Goal: Find contact information: Find contact information

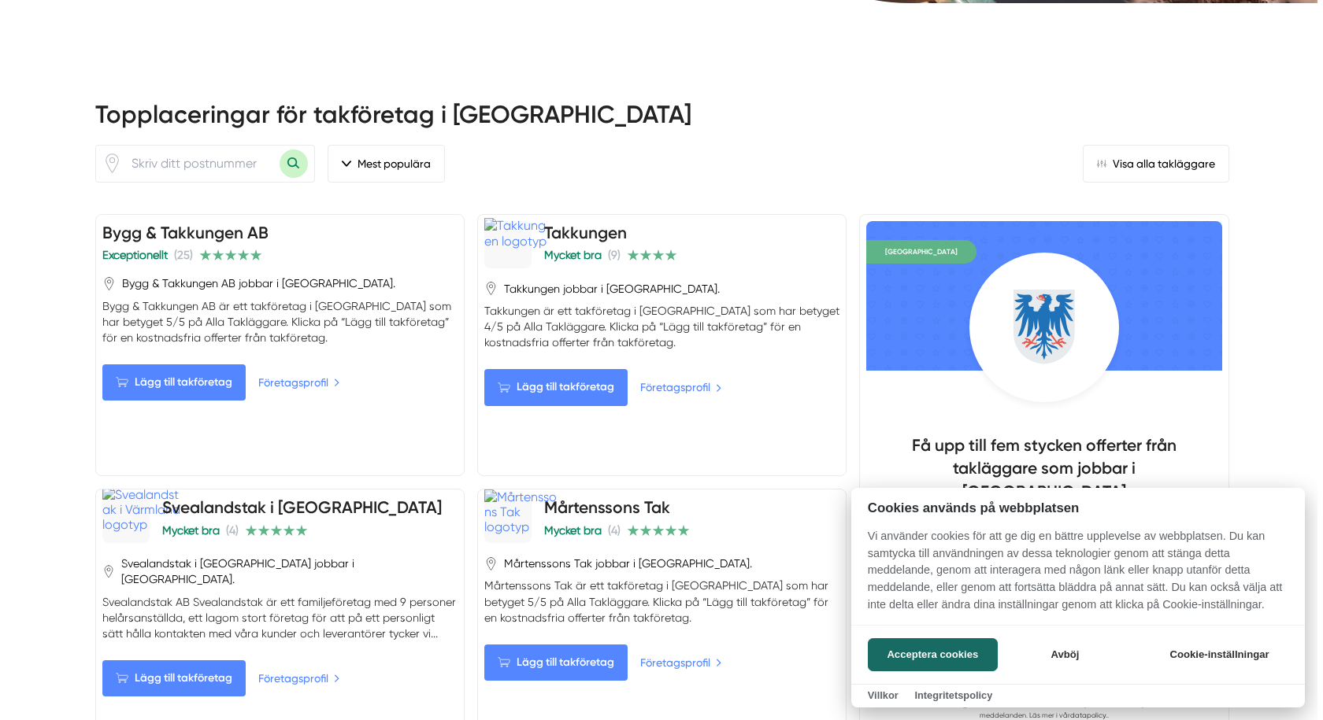
scroll to position [709, 0]
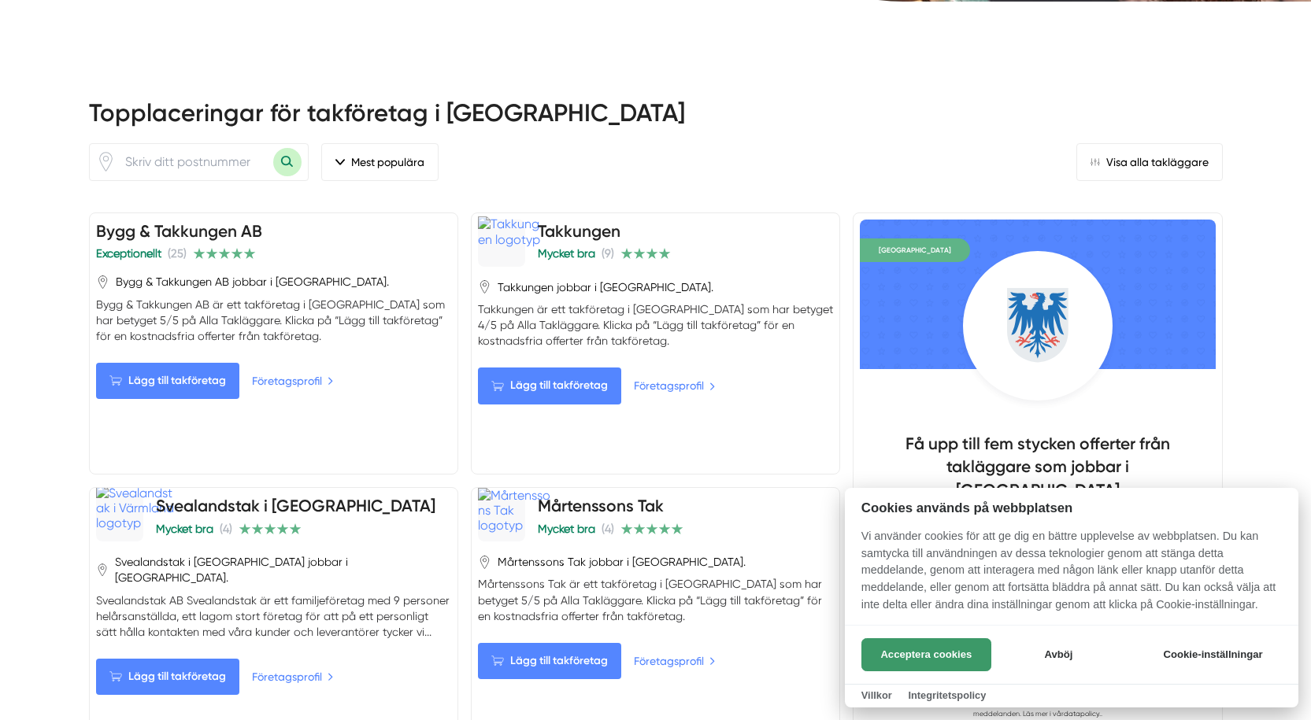
click at [905, 652] on button "Acceptera cookies" at bounding box center [926, 654] width 130 height 33
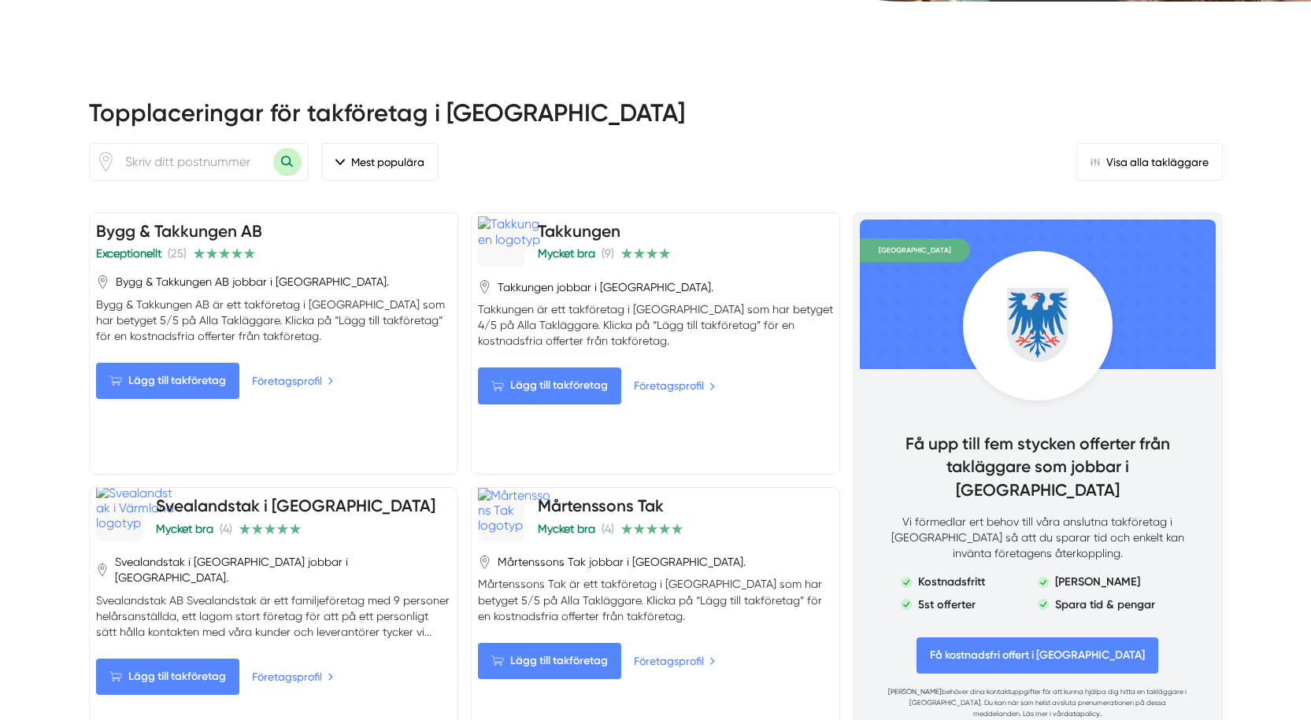
click at [964, 638] on span "Få kostnadsfri offert i Värmlands län" at bounding box center [1037, 656] width 242 height 36
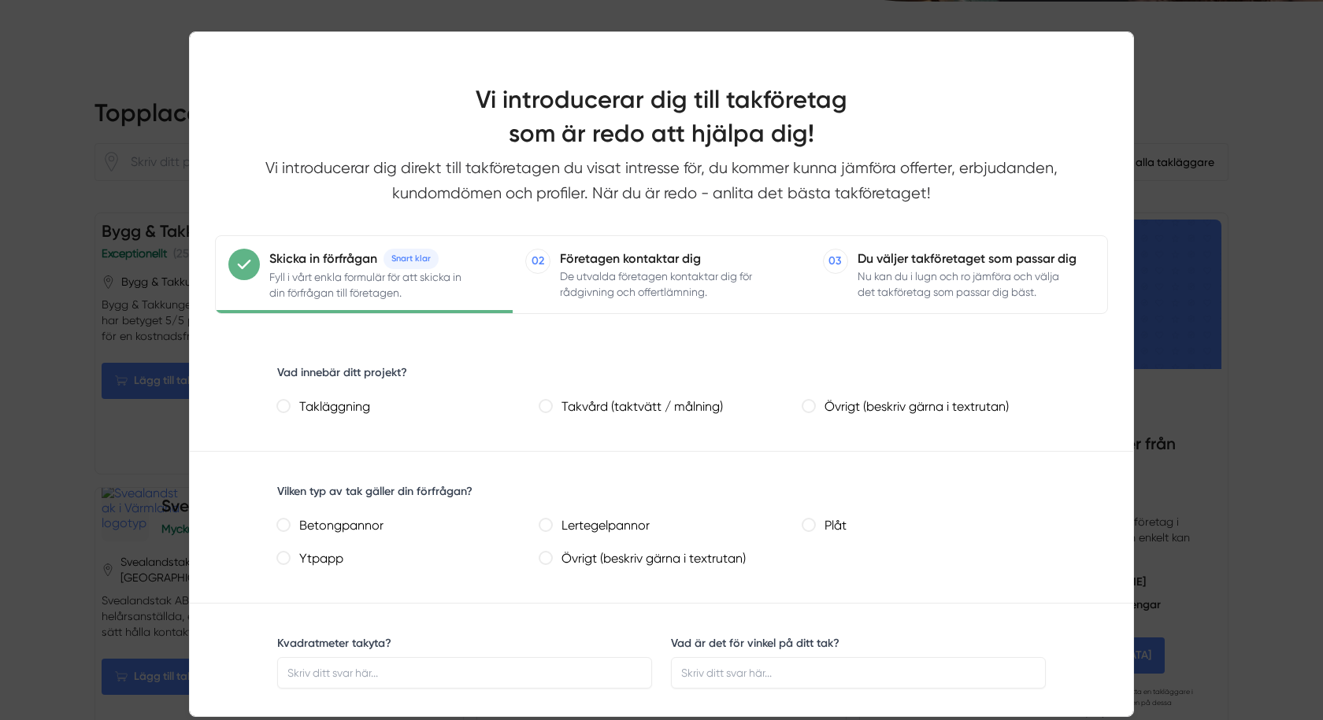
click at [291, 526] on label "Betongpannor" at bounding box center [405, 526] width 231 height 23
click at [290, 526] on input "Betongpannor" at bounding box center [283, 525] width 13 height 13
radio input "true"
click at [548, 408] on målning\) "Takvård (taktvätt / målning)" at bounding box center [545, 406] width 13 height 13
radio målning\) "true"
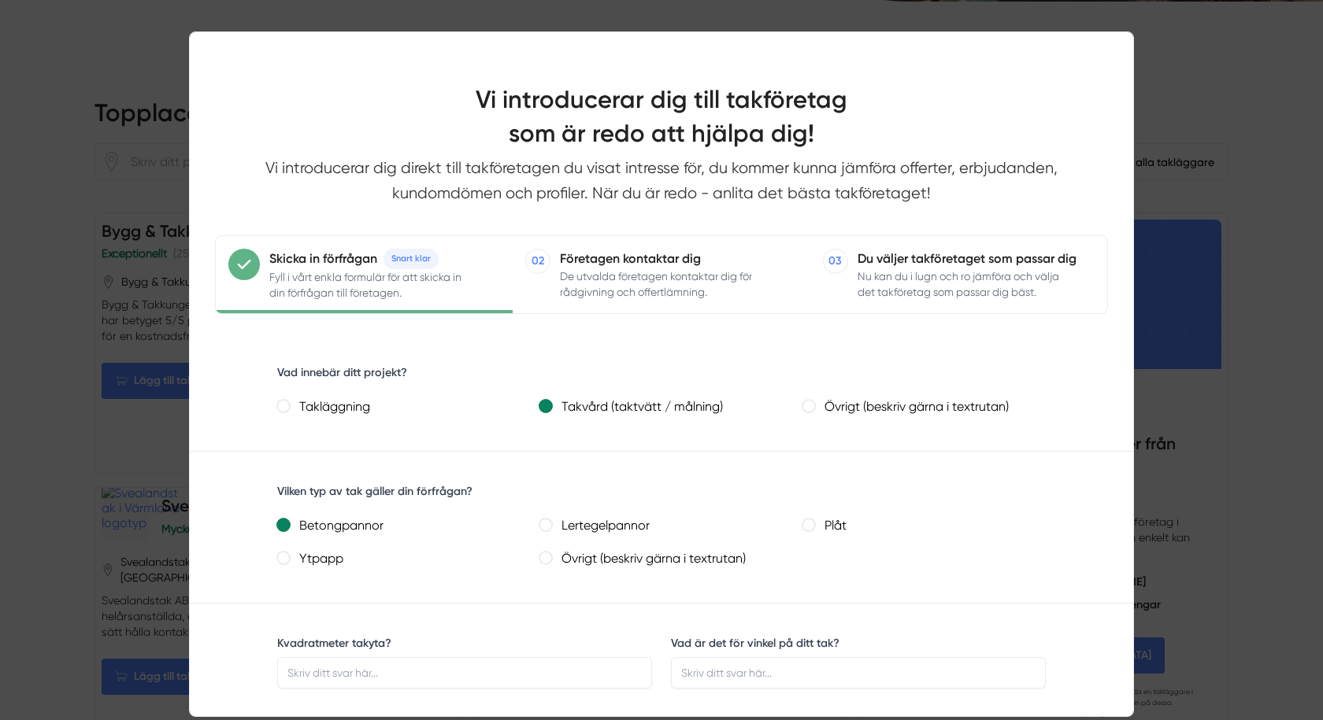
click at [545, 410] on målning\) "Takvård (taktvätt / målning)" at bounding box center [545, 406] width 13 height 13
click at [282, 405] on input "Takläggning" at bounding box center [283, 406] width 13 height 13
radio input "true"
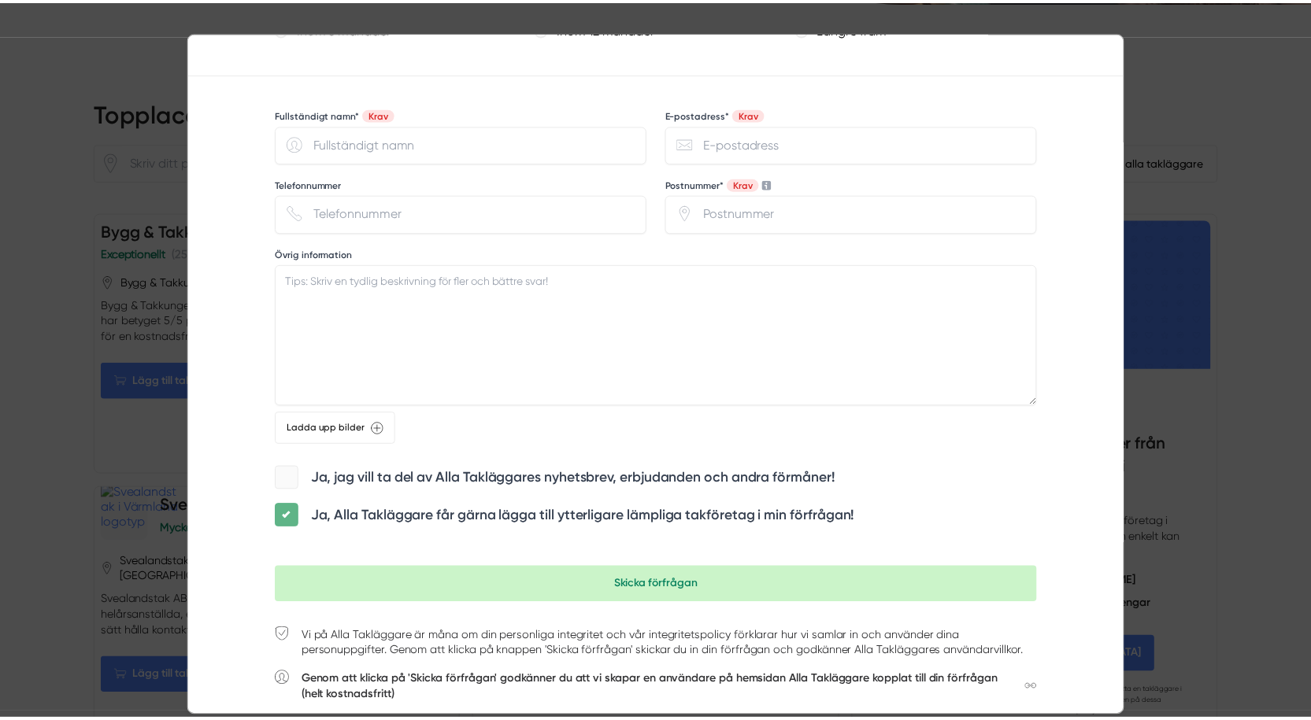
scroll to position [1128, 0]
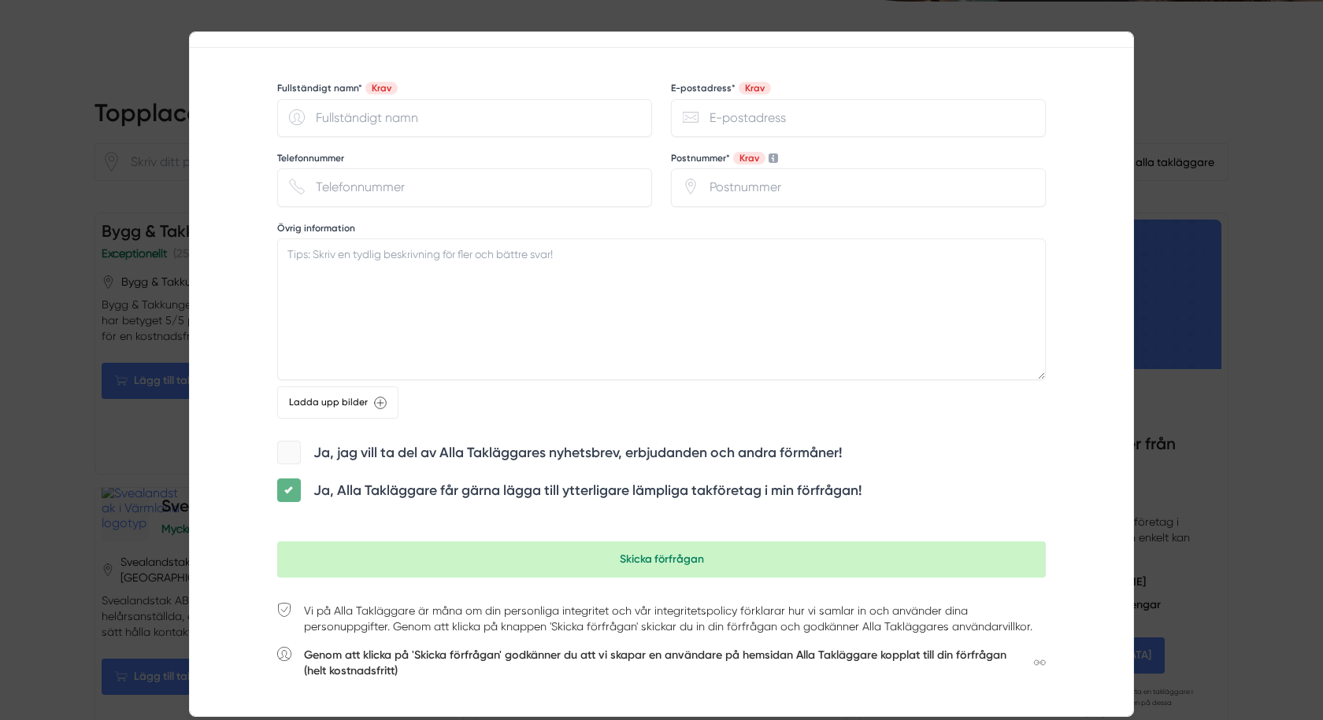
click at [1259, 331] on div at bounding box center [661, 360] width 1323 height 720
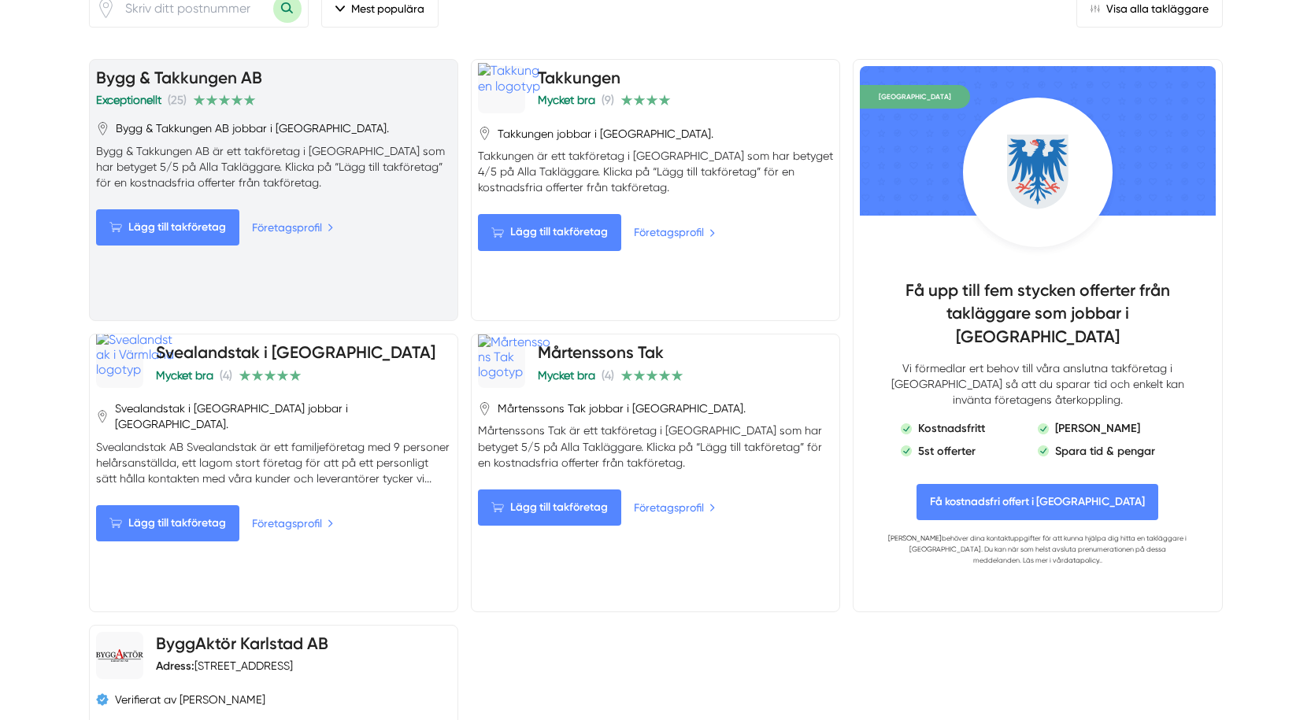
scroll to position [1102, 0]
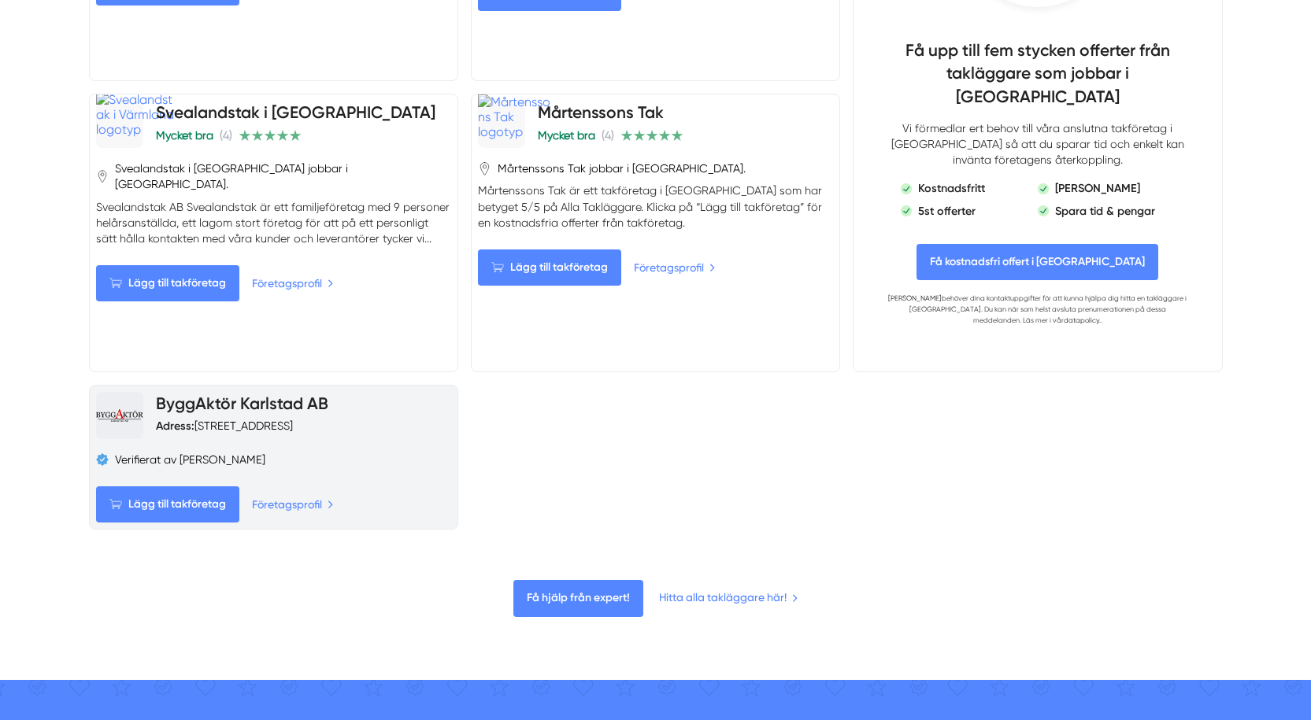
click at [194, 394] on link "ByggAktör Karlstad AB" at bounding box center [242, 404] width 172 height 20
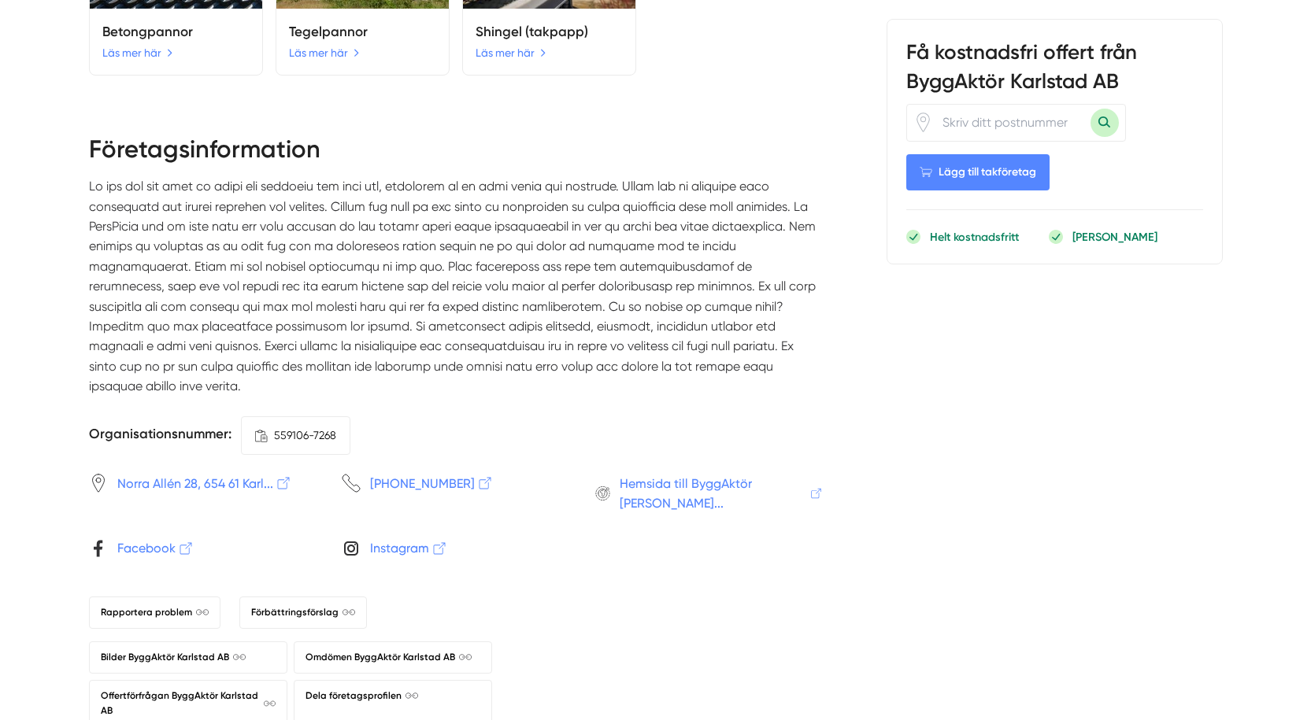
scroll to position [1968, 0]
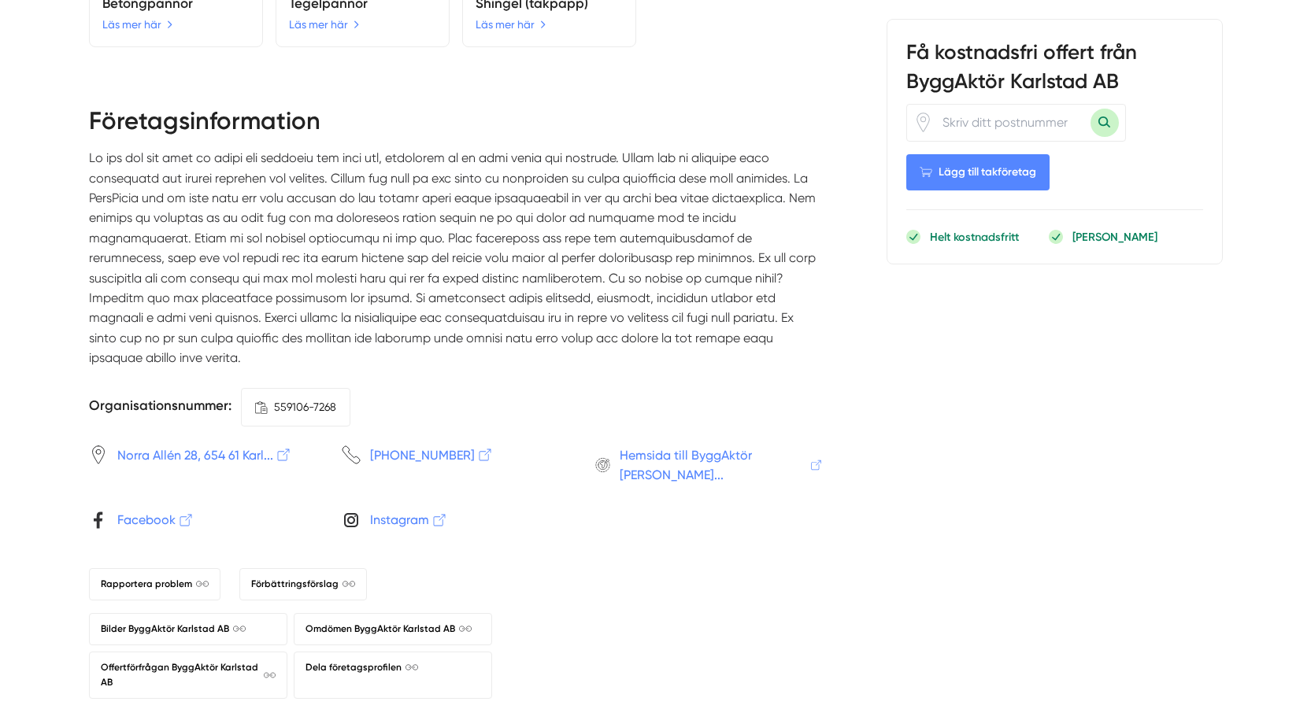
click at [407, 446] on span "[PHONE_NUMBER]" at bounding box center [432, 456] width 124 height 20
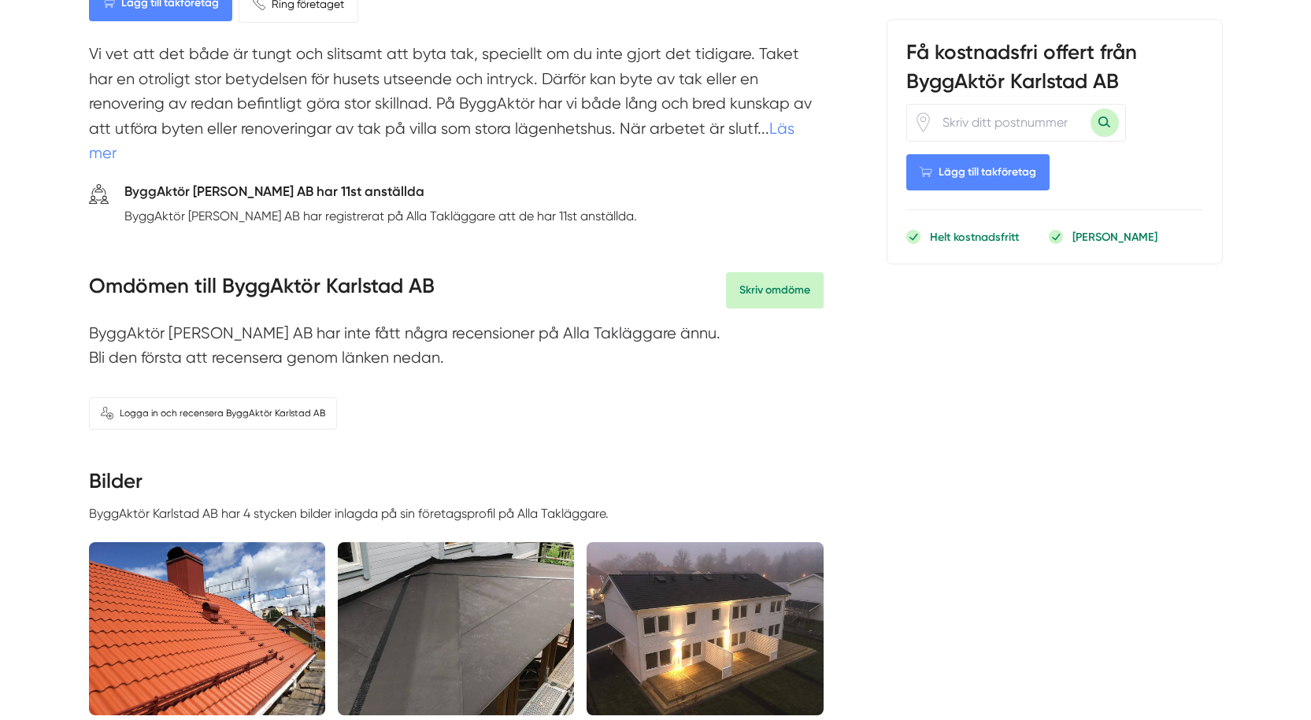
scroll to position [0, 0]
